Goal: Task Accomplishment & Management: Complete application form

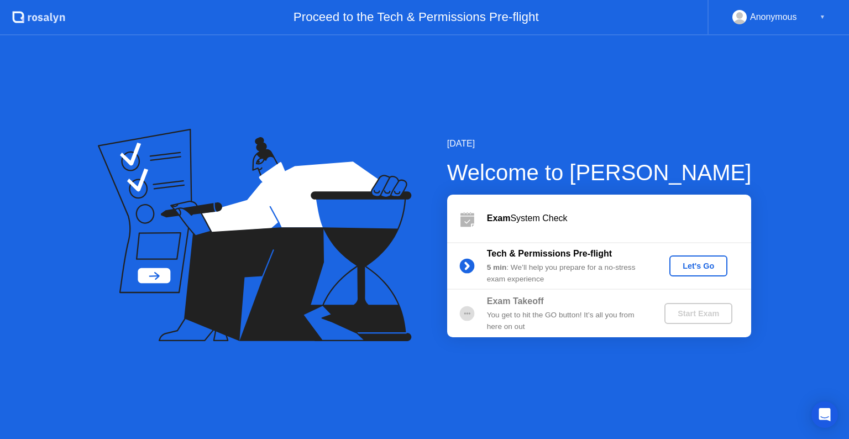
click at [575, 226] on div "Exam System Check" at bounding box center [599, 219] width 304 height 48
click at [705, 269] on div "Let's Go" at bounding box center [698, 265] width 49 height 9
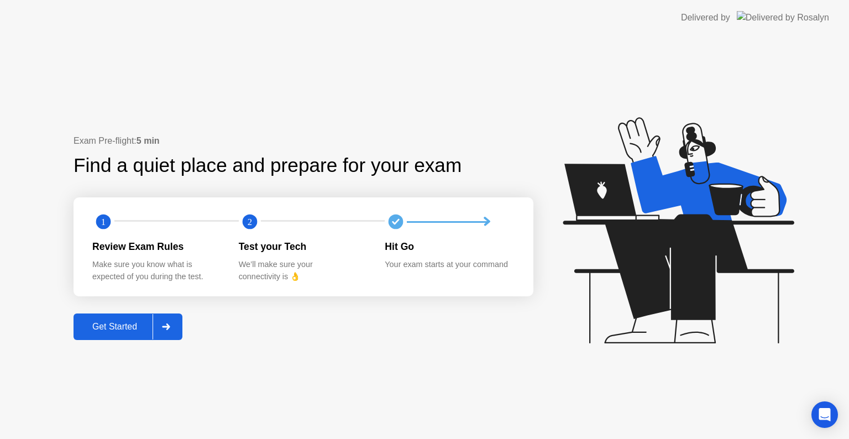
click at [115, 323] on div "Get Started" at bounding box center [115, 327] width 76 height 10
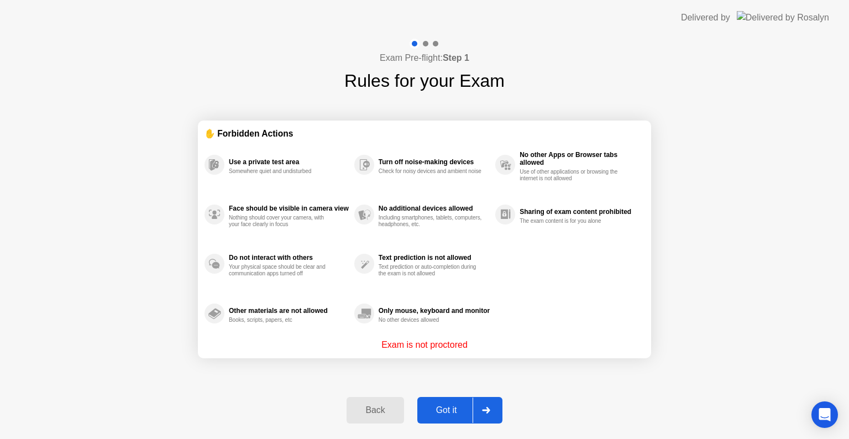
click at [455, 402] on button "Got it" at bounding box center [459, 410] width 85 height 27
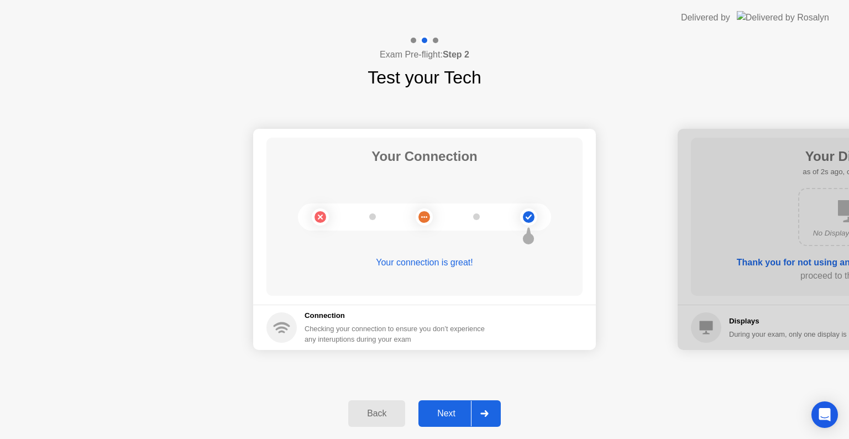
click at [443, 416] on div "Next" at bounding box center [446, 413] width 49 height 10
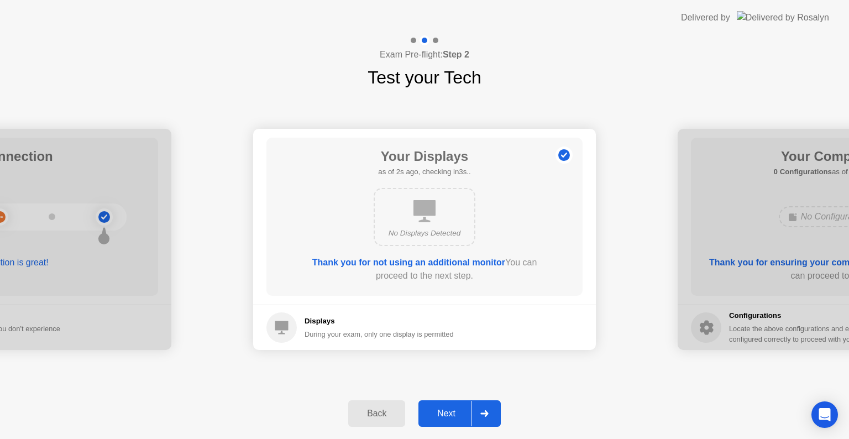
click at [455, 408] on div "Next" at bounding box center [446, 413] width 49 height 10
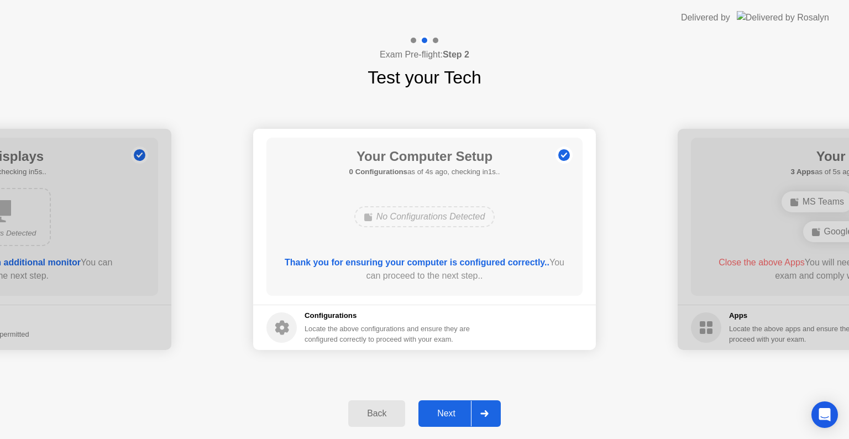
click at [441, 411] on div "Next" at bounding box center [446, 413] width 49 height 10
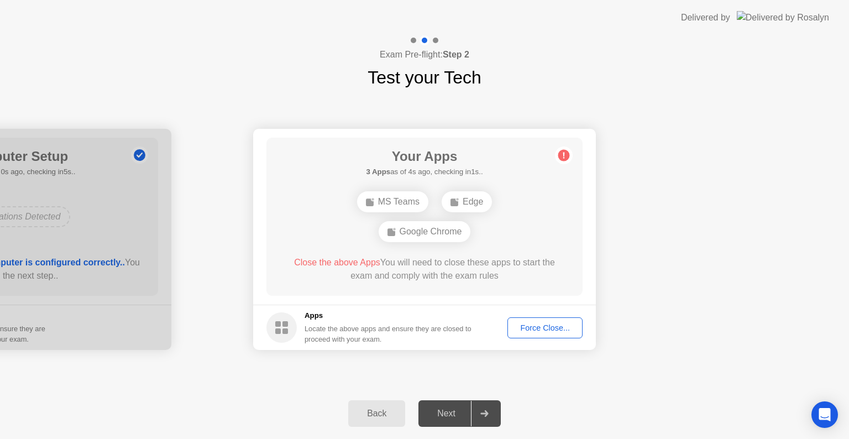
click at [552, 327] on div "Force Close..." at bounding box center [544, 327] width 67 height 9
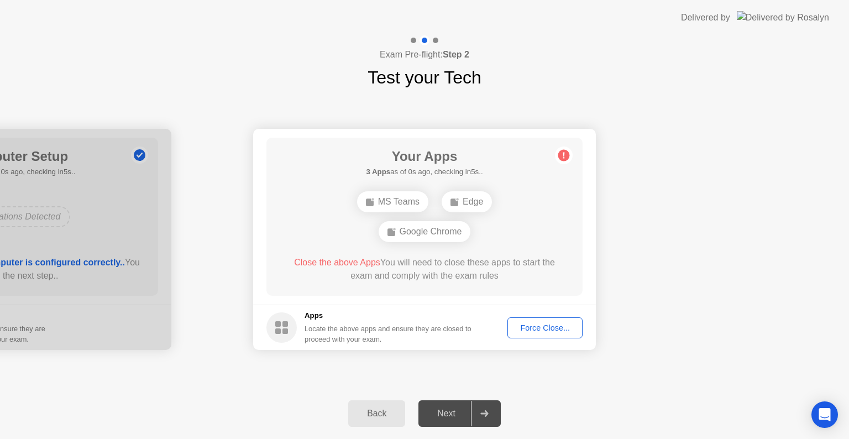
click at [557, 328] on div "Force Close..." at bounding box center [544, 327] width 67 height 9
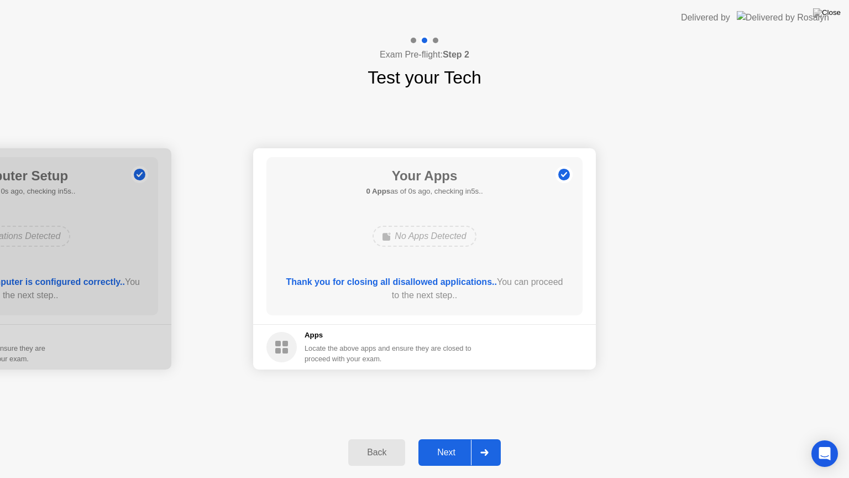
click at [383, 438] on button "Back" at bounding box center [376, 452] width 57 height 27
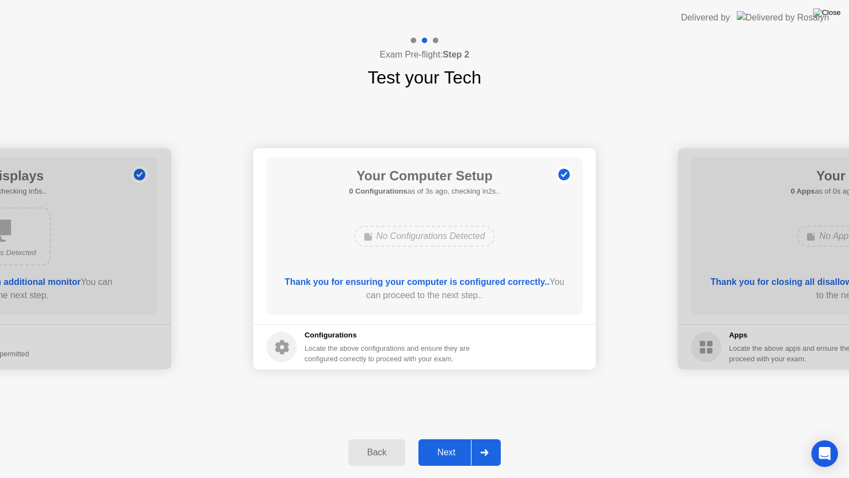
click at [833, 14] on img at bounding box center [827, 12] width 28 height 9
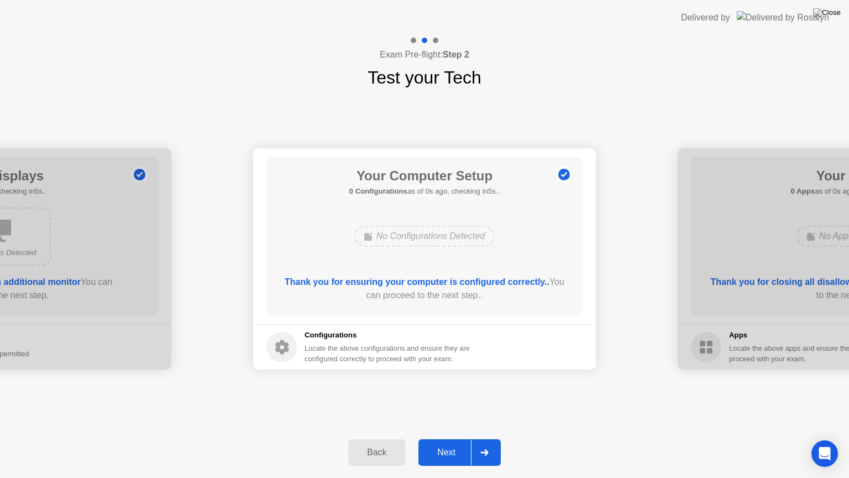
click at [573, 132] on div "Your Connection Your connection is great! Connection Checking your connection t…" at bounding box center [424, 259] width 849 height 336
click at [461, 438] on div "Next" at bounding box center [446, 452] width 49 height 10
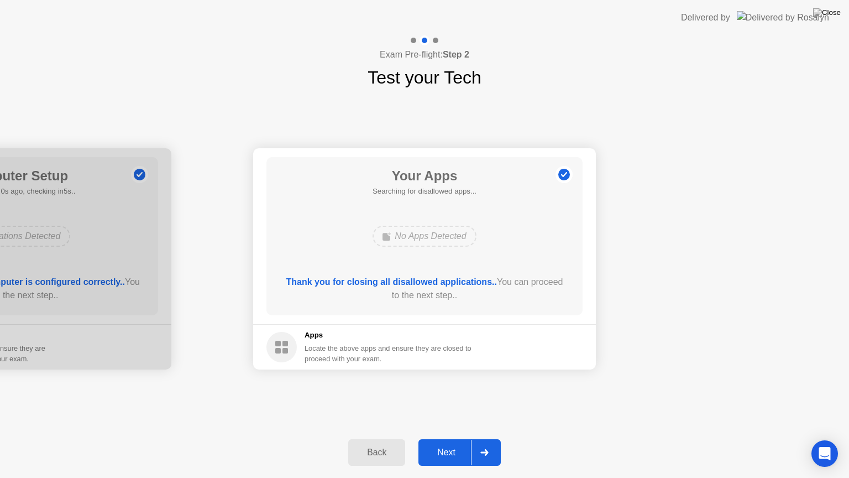
click at [464, 438] on div "Next" at bounding box center [446, 452] width 49 height 10
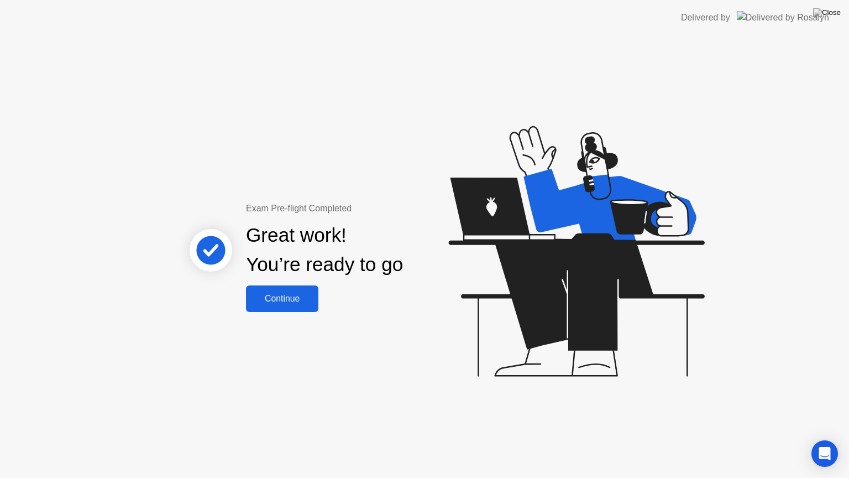
click at [298, 299] on div "Continue" at bounding box center [282, 298] width 66 height 10
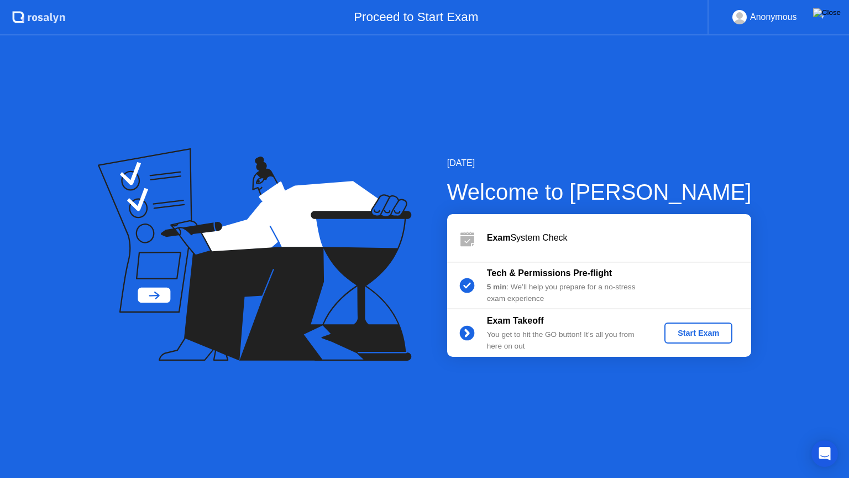
click at [838, 12] on img at bounding box center [827, 12] width 28 height 9
click at [606, 438] on div at bounding box center [424, 478] width 849 height 0
click at [696, 333] on div "Start Exam" at bounding box center [698, 332] width 59 height 9
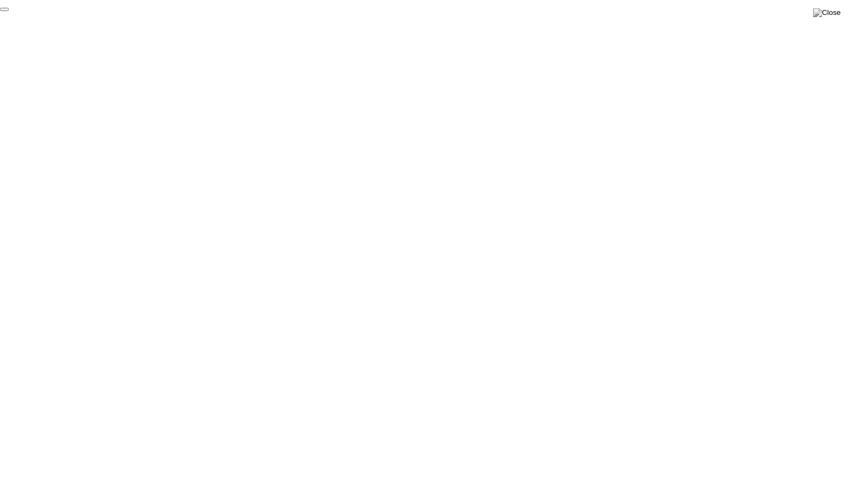
click div "End Proctoring Session"
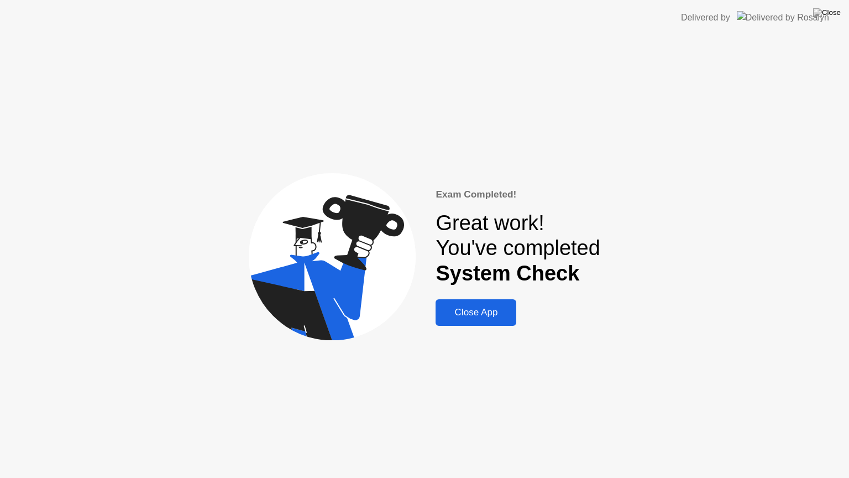
click at [497, 308] on div "Close App" at bounding box center [476, 312] width 74 height 11
